Goal: Information Seeking & Learning: Learn about a topic

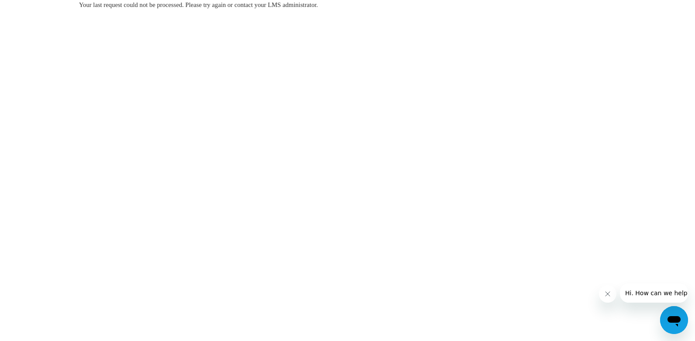
click at [601, 296] on button "Close message from company" at bounding box center [606, 293] width 17 height 17
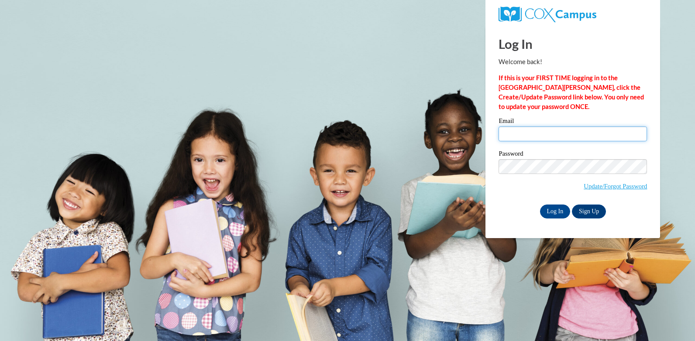
click at [542, 136] on input "Email" at bounding box center [572, 134] width 148 height 15
type input "hyattte@dillon.k12.sc.us"
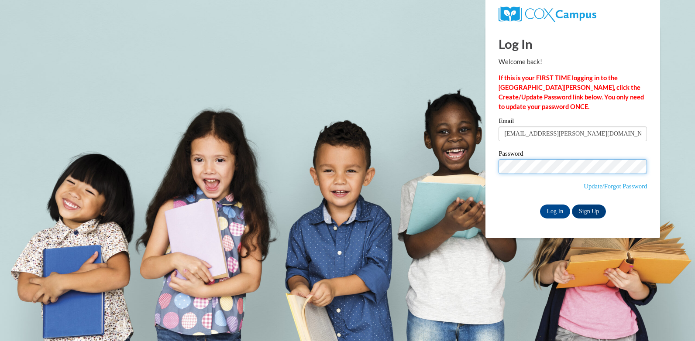
click at [540, 205] on input "Log In" at bounding box center [555, 212] width 31 height 14
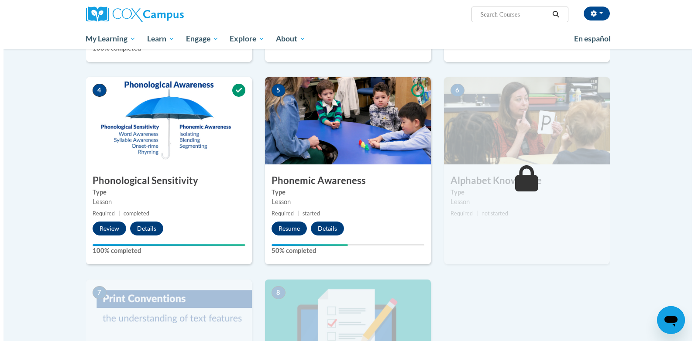
scroll to position [349, 0]
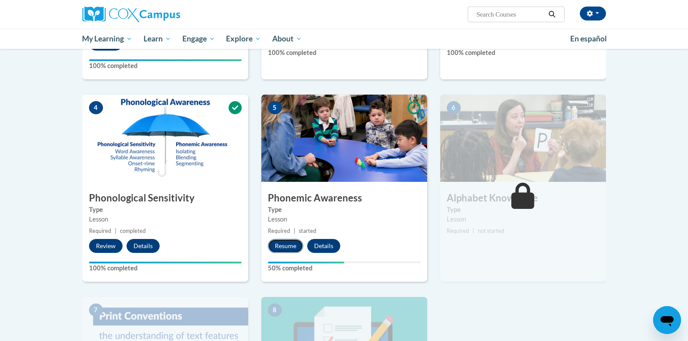
click at [287, 247] on button "Resume" at bounding box center [285, 246] width 35 height 14
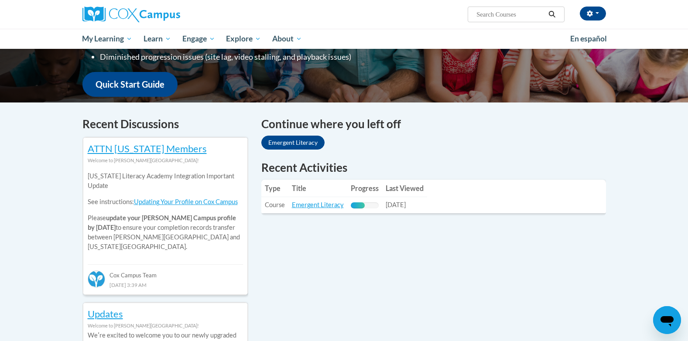
scroll to position [210, 0]
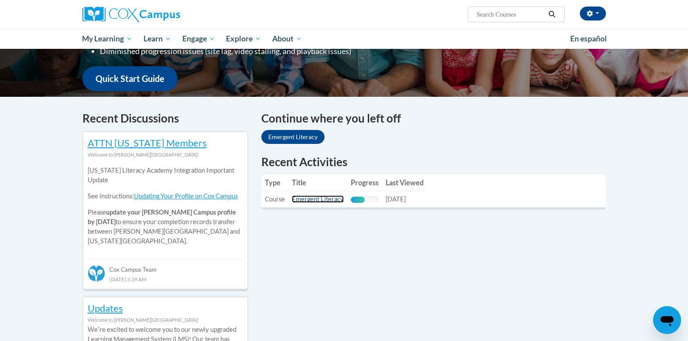
click at [297, 198] on link "Emergent Literacy" at bounding box center [318, 199] width 52 height 7
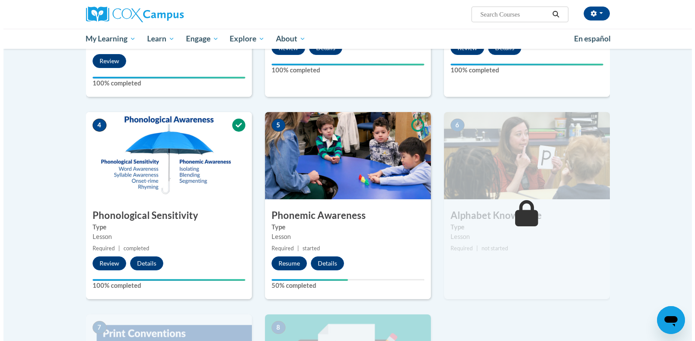
scroll to position [349, 0]
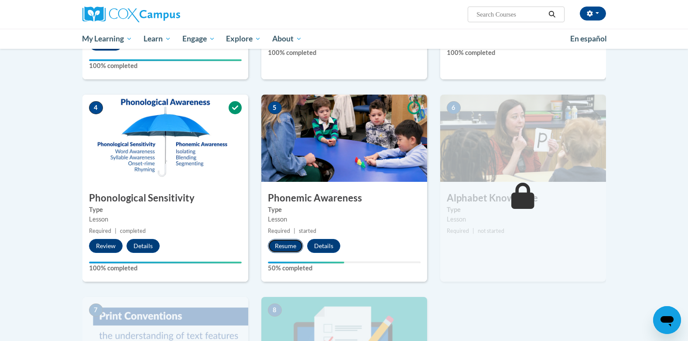
click at [289, 246] on button "Resume" at bounding box center [285, 246] width 35 height 14
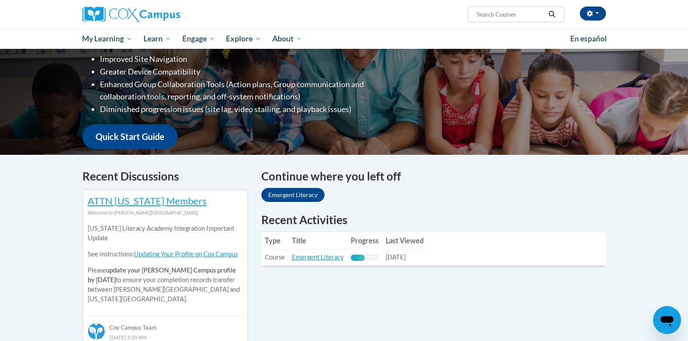
scroll to position [157, 0]
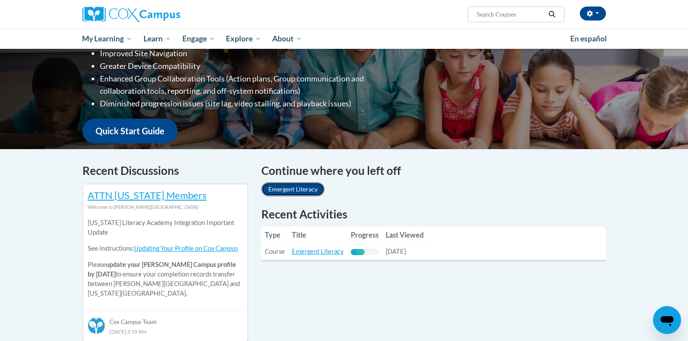
click at [294, 188] on link "Emergent Literacy" at bounding box center [292, 189] width 63 height 14
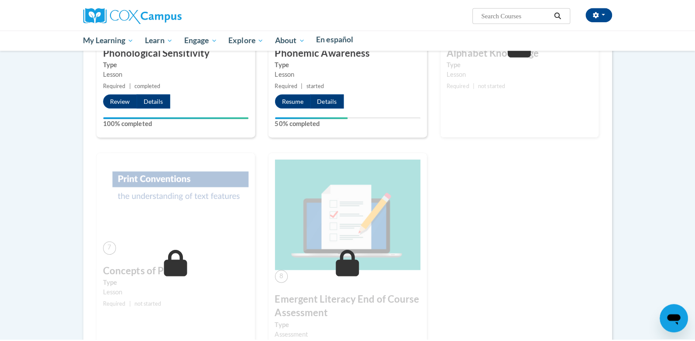
scroll to position [960, 0]
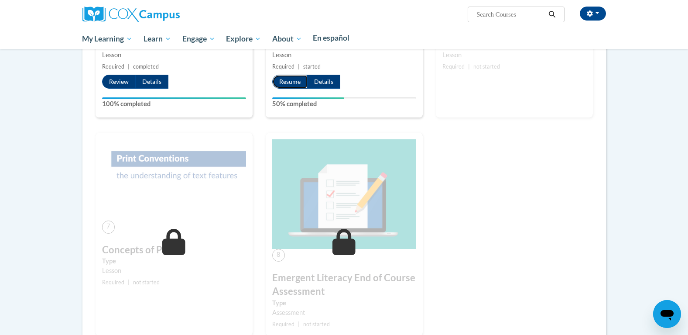
click at [308, 89] on button "Resume" at bounding box center [289, 82] width 35 height 14
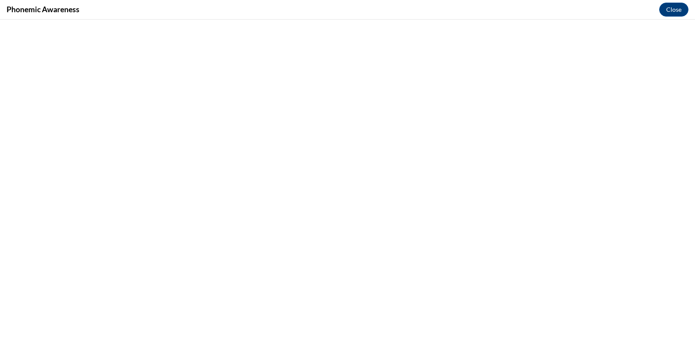
click at [684, 328] on div "Open messaging window" at bounding box center [674, 320] width 26 height 26
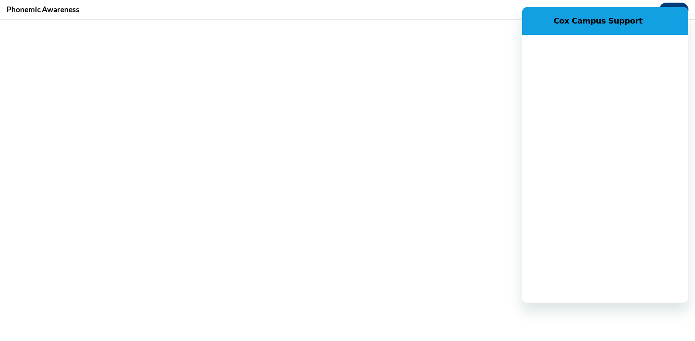
scroll to position [0, 0]
click html "Cox Campus Support"
click at [675, 17] on h2 "Cox Campus Support" at bounding box center [617, 21] width 129 height 10
click at [671, 324] on div "Close messaging window" at bounding box center [674, 320] width 26 height 26
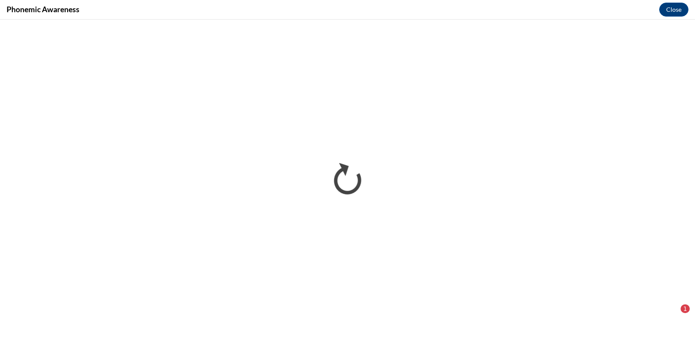
scroll to position [119, 0]
drag, startPoint x: 667, startPoint y: 314, endPoint x: 670, endPoint y: 302, distance: 12.0
click html
click at [685, 327] on div "Open messaging window, 1 unread message" at bounding box center [674, 320] width 26 height 26
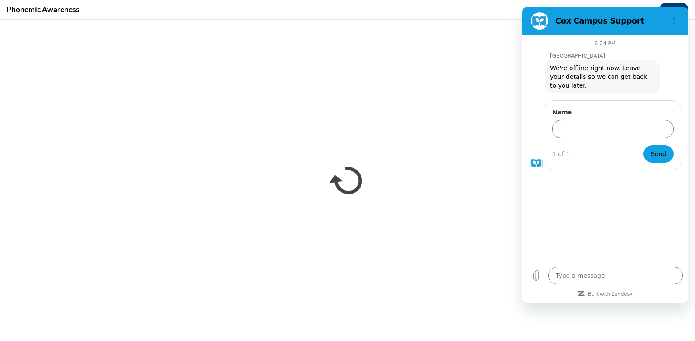
scroll to position [0, 0]
click at [674, 24] on circle "Options menu" at bounding box center [673, 23] width 1 height 1
click at [677, 318] on icon "Close messaging window" at bounding box center [674, 321] width 9 height 6
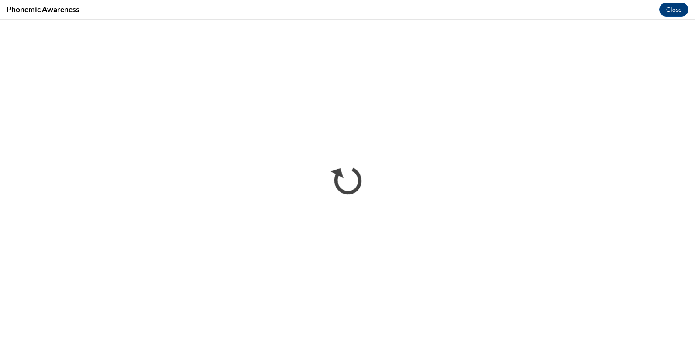
click at [678, 326] on icon "Open messaging window" at bounding box center [673, 321] width 13 height 10
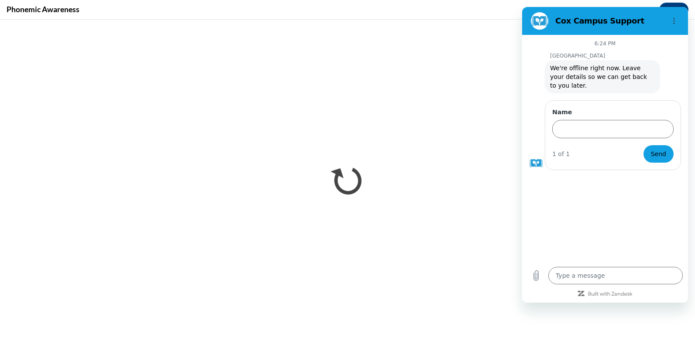
click at [672, 322] on icon "Close messaging window" at bounding box center [674, 321] width 9 height 6
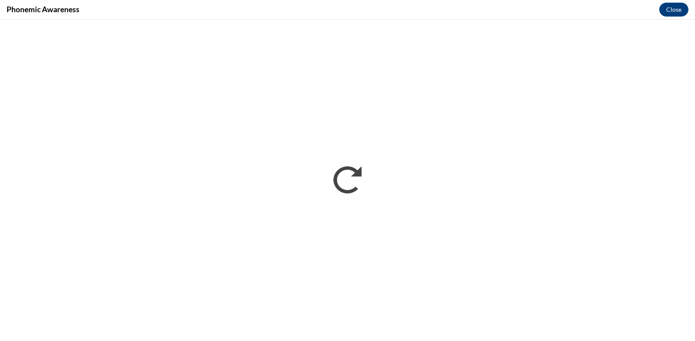
type textarea "x"
click at [673, 8] on button "Close" at bounding box center [673, 10] width 29 height 14
